Goal: Task Accomplishment & Management: Complete application form

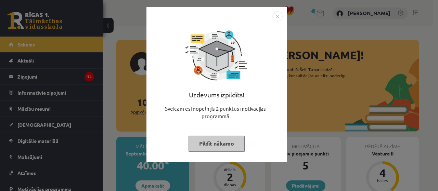
click at [275, 14] on img "Close" at bounding box center [278, 16] width 10 height 10
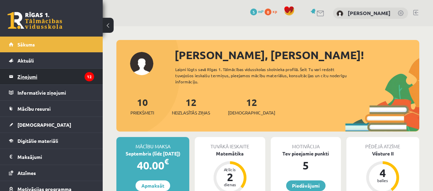
click at [31, 72] on legend "Ziņojumi 12" at bounding box center [55, 77] width 77 height 16
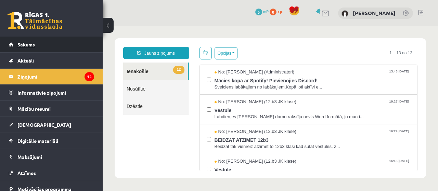
click at [54, 46] on link "Sākums" at bounding box center [51, 45] width 85 height 16
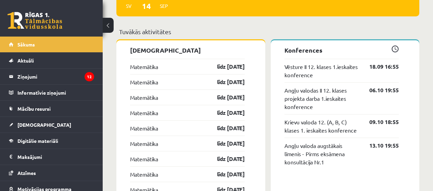
scroll to position [539, 0]
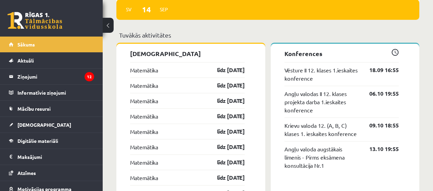
click at [171, 73] on div "Matemātika līdz 15.09.25" at bounding box center [187, 69] width 115 height 15
click at [214, 73] on link "līdz [DATE]" at bounding box center [225, 70] width 40 height 8
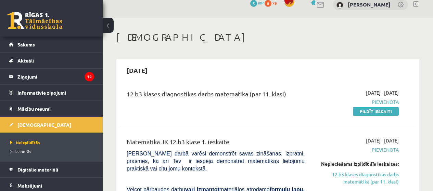
scroll to position [25, 0]
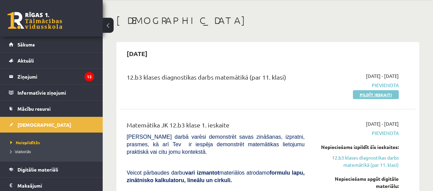
click at [362, 96] on link "Pildīt ieskaiti" at bounding box center [376, 94] width 46 height 9
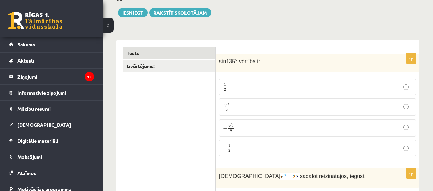
scroll to position [104, 0]
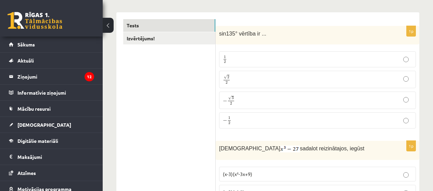
click at [314, 76] on p "√ 2 2 2 2" at bounding box center [317, 80] width 189 height 10
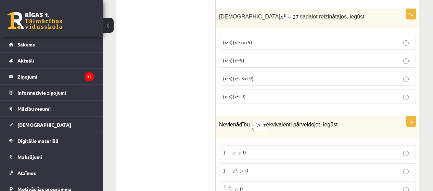
scroll to position [241, 0]
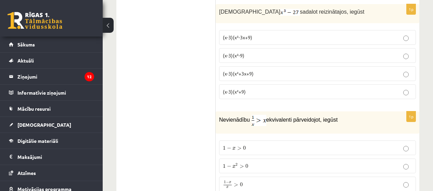
click at [276, 71] on p "(x-3)(x²+3x+9)" at bounding box center [317, 73] width 189 height 7
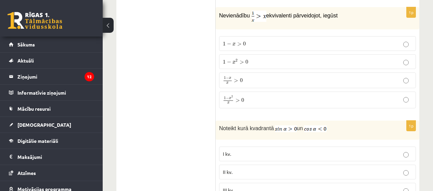
scroll to position [338, 0]
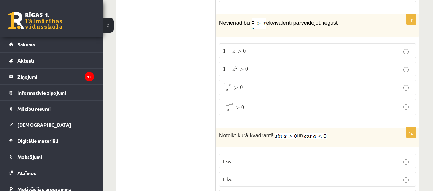
click at [254, 102] on label "1 − x 2 x > 0 1 − x 2 x > 0" at bounding box center [317, 107] width 197 height 16
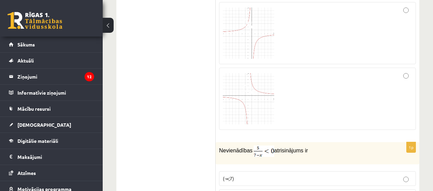
scroll to position [746, 0]
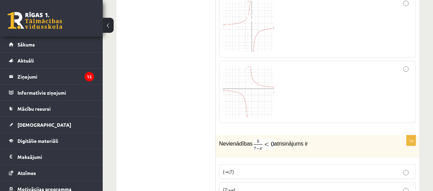
click at [263, 76] on img at bounding box center [248, 91] width 51 height 51
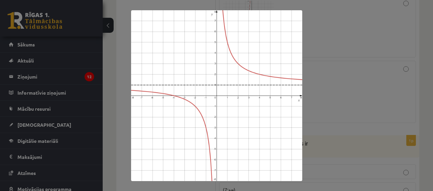
click at [340, 85] on div at bounding box center [216, 95] width 433 height 191
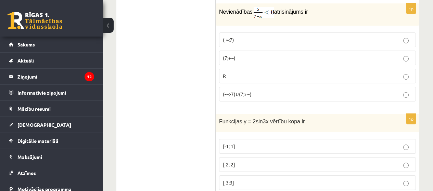
scroll to position [865, 0]
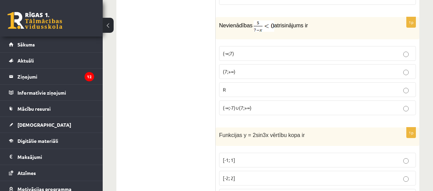
click at [273, 103] on label "(-∞;-7)∪(7;+∞)" at bounding box center [317, 108] width 197 height 15
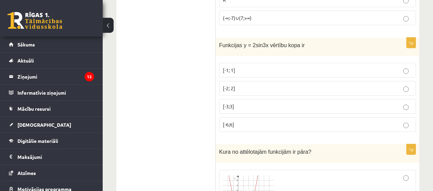
scroll to position [990, 0]
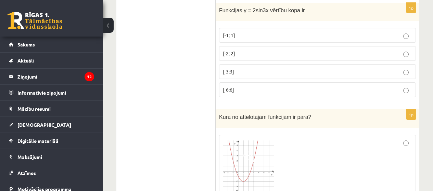
click at [223, 86] on label "[-6;6]" at bounding box center [317, 90] width 197 height 15
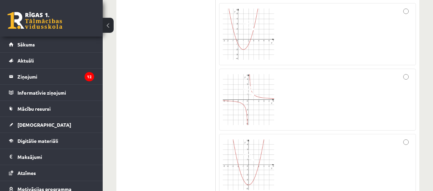
scroll to position [1198, 0]
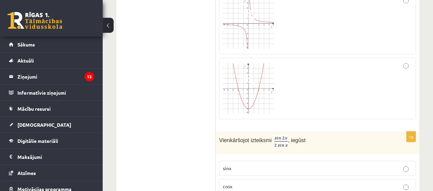
click at [298, 83] on div at bounding box center [317, 89] width 189 height 54
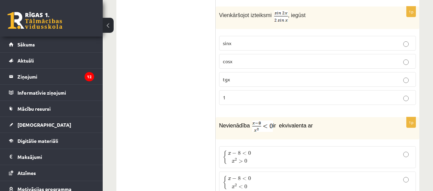
scroll to position [1317, 0]
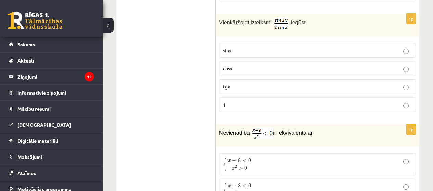
click at [376, 65] on p "cosx" at bounding box center [317, 68] width 189 height 7
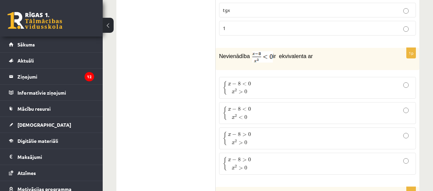
scroll to position [1421, 0]
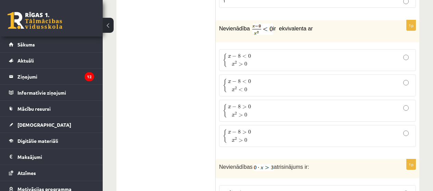
click at [273, 85] on p "{ x − 8 < 0 x 2 < 0 { x − 8 < 0 x 2 < 0" at bounding box center [317, 85] width 189 height 14
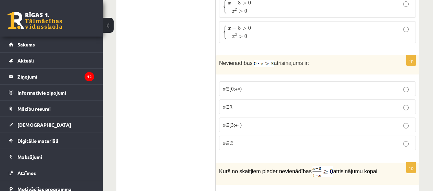
scroll to position [1532, 0]
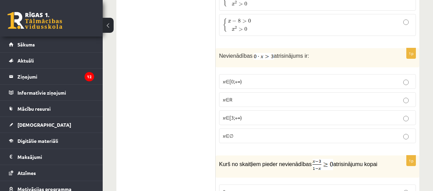
click at [411, 138] on p "x∈∅" at bounding box center [317, 136] width 189 height 7
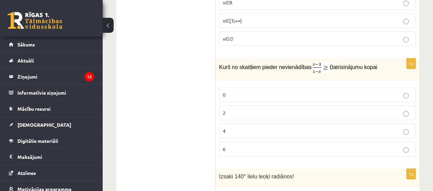
scroll to position [1643, 0]
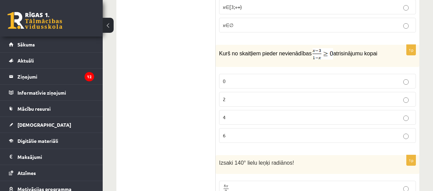
click at [288, 115] on p "4" at bounding box center [317, 117] width 189 height 7
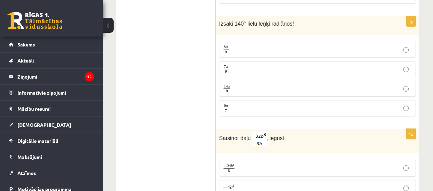
scroll to position [1789, 0]
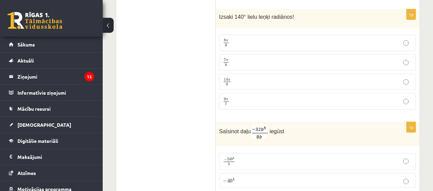
click at [361, 64] on p "7 π 9 7 π 9" at bounding box center [317, 62] width 189 height 9
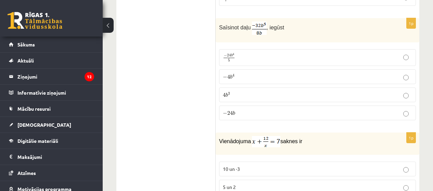
scroll to position [1901, 0]
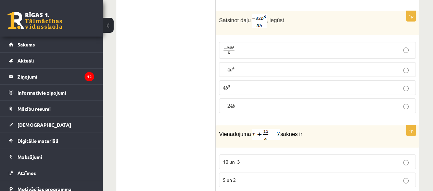
click at [320, 63] on label "− 4 b 4 − 4 b 4" at bounding box center [317, 69] width 197 height 15
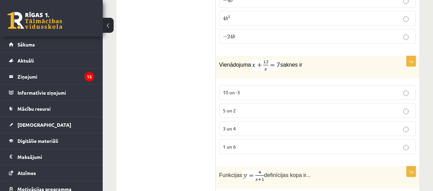
scroll to position [1984, 0]
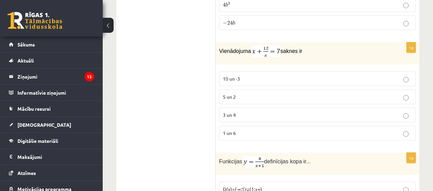
click at [265, 112] on p "3 un 4" at bounding box center [317, 115] width 189 height 7
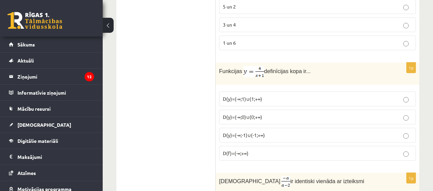
scroll to position [2095, 0]
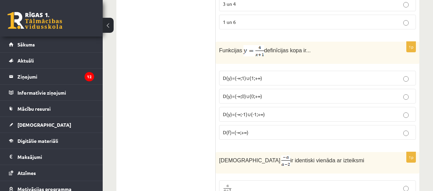
click at [259, 115] on span "D(y)=(-∞;-1)∪(-1;+∞)" at bounding box center [244, 114] width 42 height 6
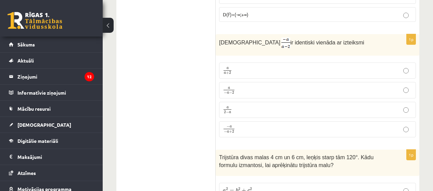
scroll to position [2227, 0]
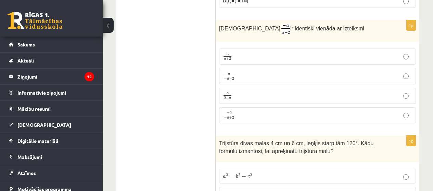
click at [237, 77] on p "a − a − 2 a − a − 2" at bounding box center [317, 76] width 189 height 9
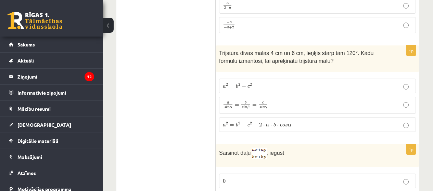
scroll to position [2331, 0]
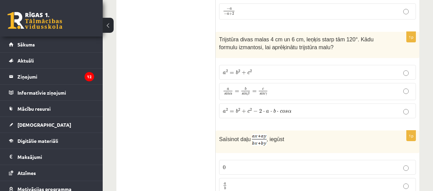
click at [329, 105] on label "a 2 = b 2 + c 2 − 2 ⋅ a ⋅ b ⋅ c o s α a 2 = b 2 + c 2 − 2 ⋅ a ⋅ b ⋅ c o s α" at bounding box center [317, 111] width 197 height 15
click at [316, 113] on p "a 2 = b 2 + c 2 − 2 ⋅ a ⋅ b ⋅ c o s α a 2 = b 2 + c 2 − 2 ⋅ a ⋅ b ⋅ c o s α" at bounding box center [317, 111] width 189 height 7
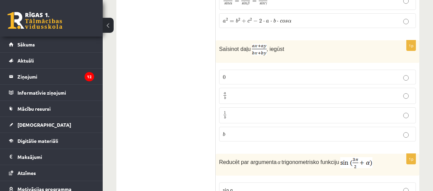
scroll to position [2443, 0]
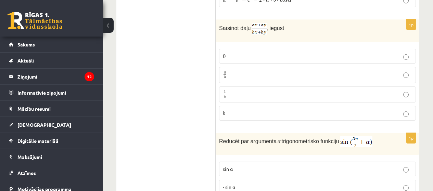
click at [292, 74] on p "a b a b" at bounding box center [317, 75] width 189 height 9
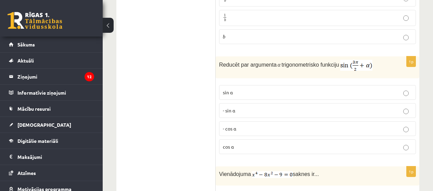
scroll to position [2526, 0]
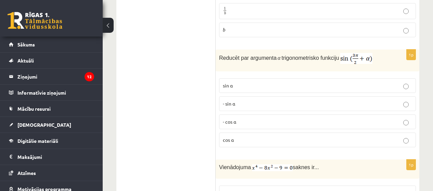
click at [297, 120] on p "- cos ⁡α" at bounding box center [317, 121] width 189 height 7
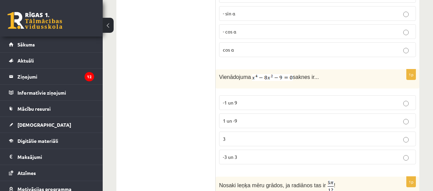
scroll to position [2623, 0]
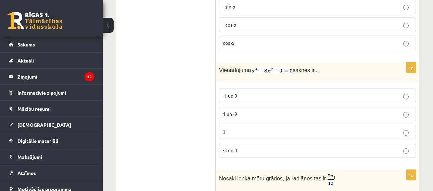
click at [295, 147] on p "-3 un 3" at bounding box center [317, 150] width 189 height 7
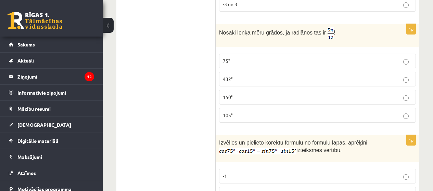
scroll to position [2777, 0]
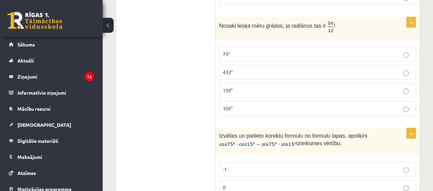
click at [303, 105] on p "105°" at bounding box center [317, 108] width 189 height 7
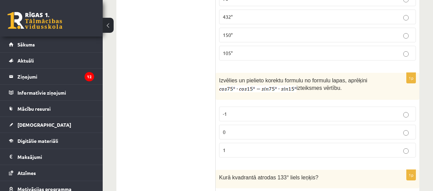
scroll to position [2867, 0]
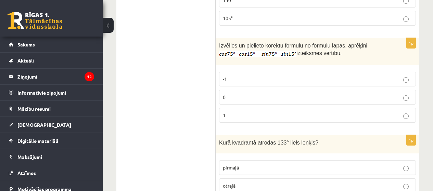
click at [379, 99] on label "0" at bounding box center [317, 97] width 197 height 15
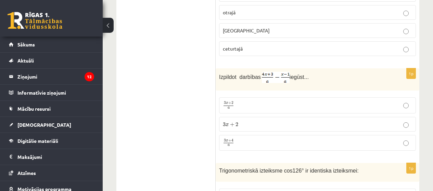
scroll to position [3048, 0]
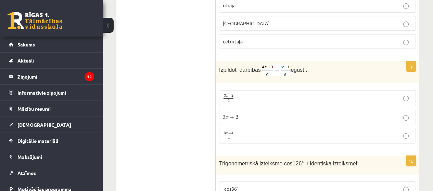
click at [306, 136] on p "3 x + 4 a 3 x + 4 a" at bounding box center [317, 136] width 189 height 9
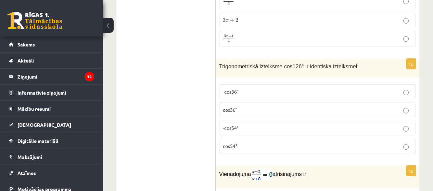
scroll to position [3159, 0]
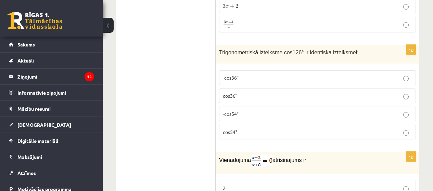
click at [324, 111] on p "-cos54°" at bounding box center [317, 114] width 189 height 7
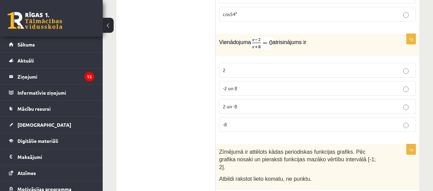
scroll to position [3284, 0]
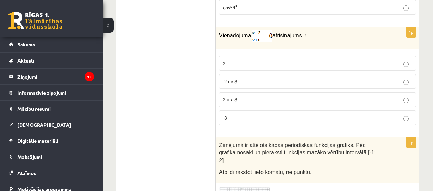
click at [369, 56] on label "2" at bounding box center [317, 63] width 197 height 15
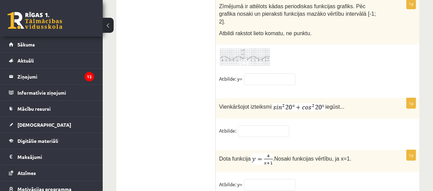
scroll to position [3441, 0]
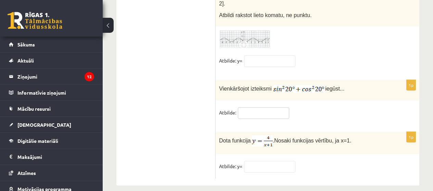
click at [266, 108] on input "text" at bounding box center [263, 114] width 51 height 12
type input "*"
click at [276, 163] on input "text" at bounding box center [269, 167] width 51 height 12
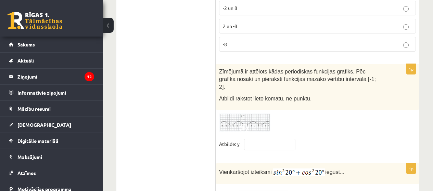
scroll to position [3351, 0]
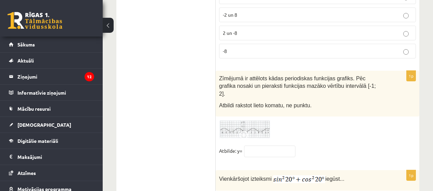
type input "*"
click at [272, 146] on input "text" at bounding box center [269, 152] width 51 height 12
click at [245, 120] on img at bounding box center [244, 129] width 51 height 19
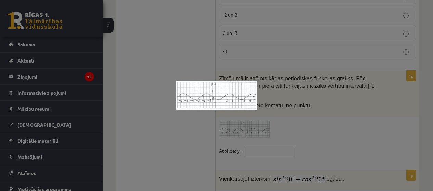
click at [245, 119] on div at bounding box center [216, 95] width 433 height 191
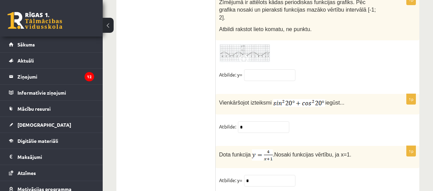
scroll to position [3441, 0]
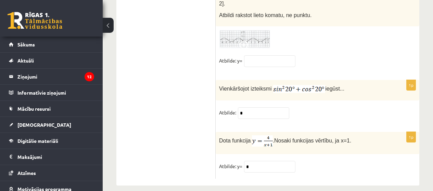
click at [243, 30] on img at bounding box center [244, 39] width 51 height 19
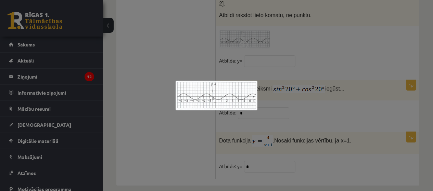
click at [264, 107] on div at bounding box center [216, 95] width 433 height 191
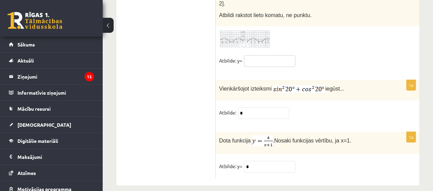
click at [254, 55] on input "text" at bounding box center [269, 61] width 51 height 12
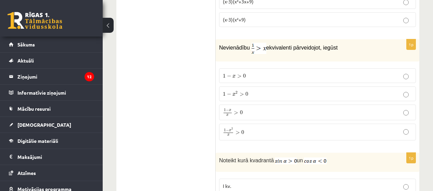
scroll to position [0, 0]
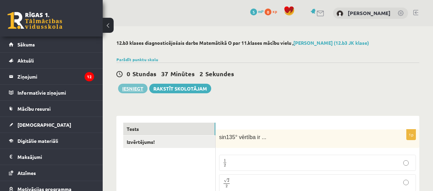
type input "***"
click at [137, 88] on button "Iesniegt" at bounding box center [132, 89] width 29 height 10
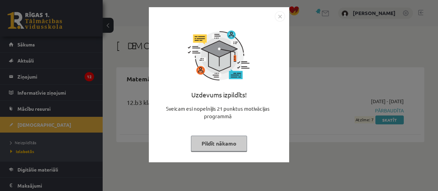
click at [279, 13] on img "Close" at bounding box center [280, 16] width 10 height 10
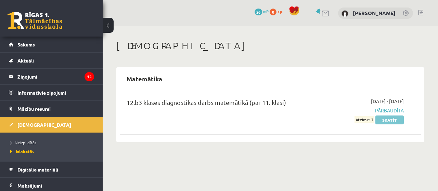
click at [390, 123] on link "Skatīt" at bounding box center [390, 120] width 28 height 9
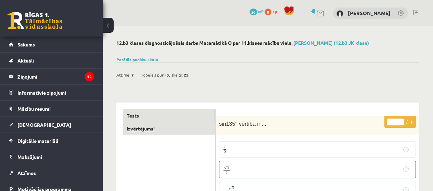
click at [172, 133] on link "Izvērtējums!" at bounding box center [169, 129] width 92 height 13
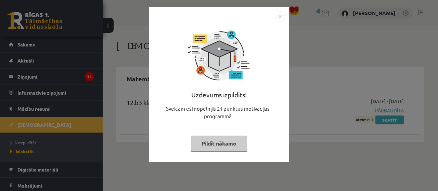
click at [283, 14] on img "Close" at bounding box center [280, 16] width 10 height 10
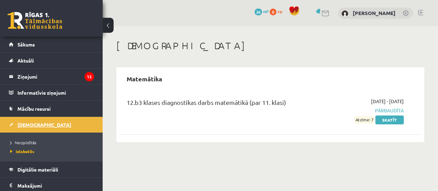
click at [47, 125] on link "[DEMOGRAPHIC_DATA]" at bounding box center [51, 125] width 85 height 16
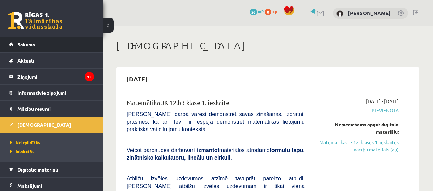
click at [53, 46] on link "Sākums" at bounding box center [51, 45] width 85 height 16
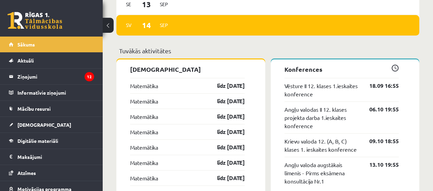
scroll to position [536, 0]
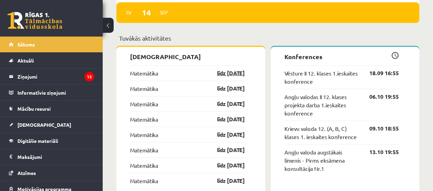
click at [237, 72] on link "līdz [DATE]" at bounding box center [225, 73] width 40 height 8
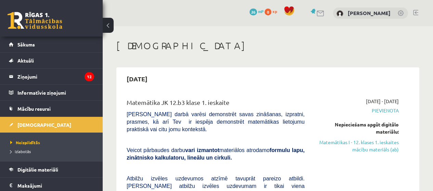
click at [384, 110] on span "Pievienota" at bounding box center [357, 110] width 84 height 7
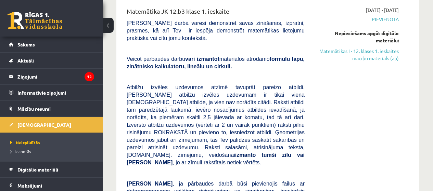
scroll to position [100, 0]
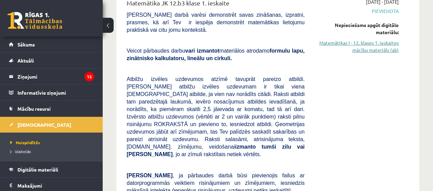
click at [367, 50] on link "Matemātikas I - 12. klases 1. ieskaites mācību materiāls (ab)" at bounding box center [357, 46] width 84 height 14
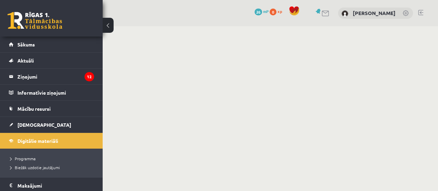
click at [253, 20] on div "0 Dāvanas 26 mP 0 xp [PERSON_NAME]" at bounding box center [271, 13] width 336 height 26
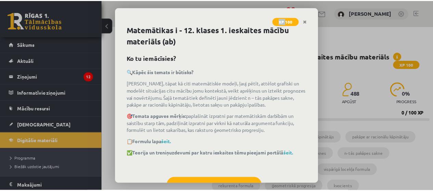
scroll to position [31, 0]
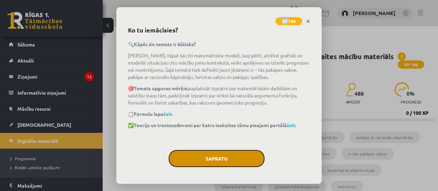
click at [238, 156] on button "Sapratu" at bounding box center [217, 158] width 96 height 17
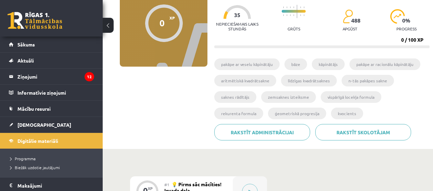
scroll to position [0, 0]
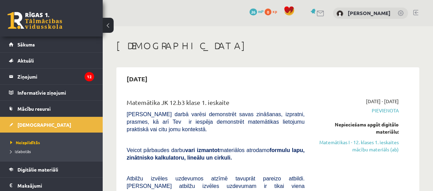
scroll to position [99, 0]
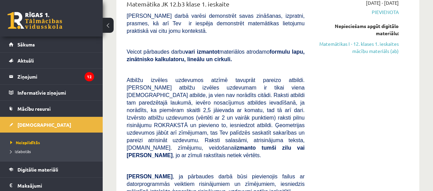
click at [389, 13] on span "Pievienota" at bounding box center [357, 12] width 84 height 7
drag, startPoint x: 389, startPoint y: 13, endPoint x: 388, endPoint y: 9, distance: 4.2
click at [388, 9] on span "Pievienota" at bounding box center [357, 12] width 84 height 7
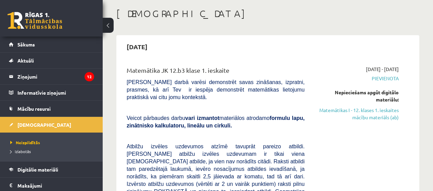
scroll to position [0, 0]
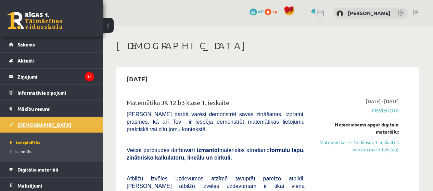
click at [48, 125] on link "[DEMOGRAPHIC_DATA]" at bounding box center [51, 125] width 85 height 16
click at [54, 45] on link "Sākums" at bounding box center [51, 45] width 85 height 16
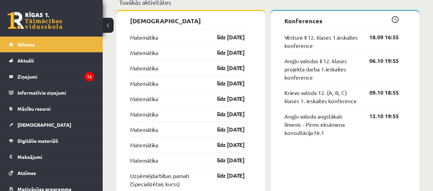
scroll to position [570, 0]
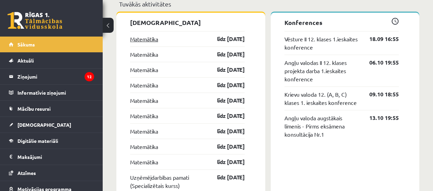
click at [143, 38] on link "Matemātika" at bounding box center [144, 39] width 28 height 8
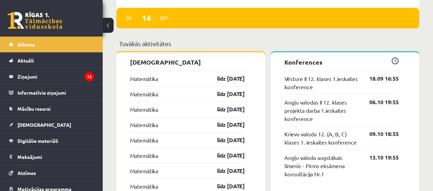
scroll to position [532, 0]
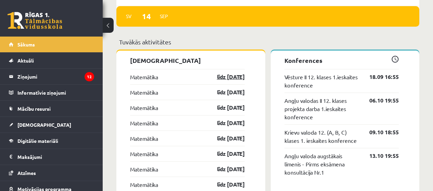
click at [226, 73] on link "līdz 15.09.25" at bounding box center [225, 77] width 40 height 8
